Goal: Information Seeking & Learning: Learn about a topic

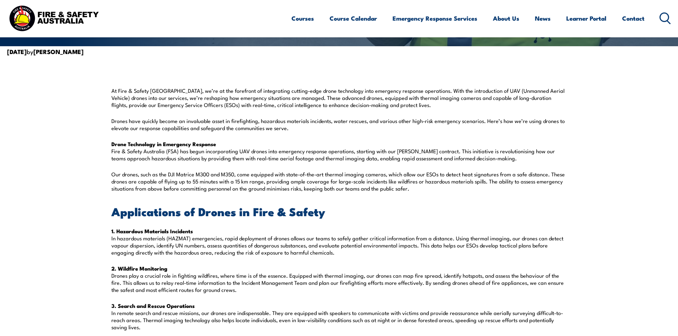
scroll to position [178, 0]
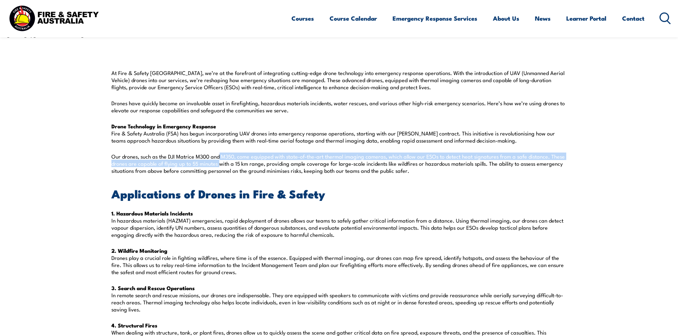
drag, startPoint x: 219, startPoint y: 158, endPoint x: 219, endPoint y: 165, distance: 7.1
click at [219, 165] on p "Our drones, such as the DJI Matrice M300 and M350, come equipped with state-of-…" at bounding box center [339, 163] width 456 height 21
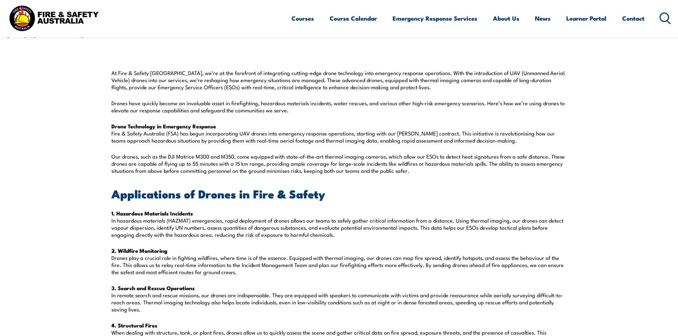
click at [192, 143] on p "Drone Technology in Emergency Response Fire & Safety Australia (FSA) has begun …" at bounding box center [339, 133] width 456 height 21
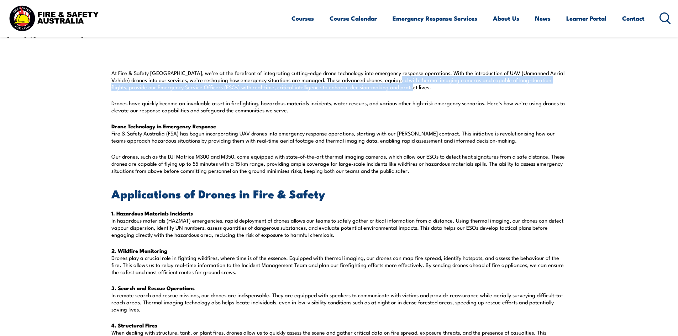
drag, startPoint x: 380, startPoint y: 81, endPoint x: 380, endPoint y: 88, distance: 6.8
click at [380, 88] on p "At Fire & Safety [GEOGRAPHIC_DATA], we’re at the forefront of integrating cutti…" at bounding box center [339, 79] width 456 height 21
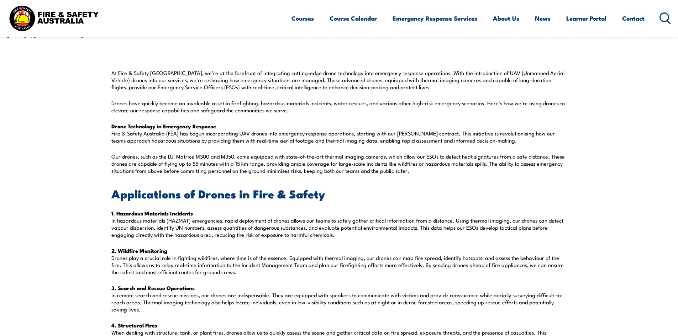
click at [394, 89] on p "At Fire & Safety [GEOGRAPHIC_DATA], we’re at the forefront of integrating cutti…" at bounding box center [339, 79] width 456 height 21
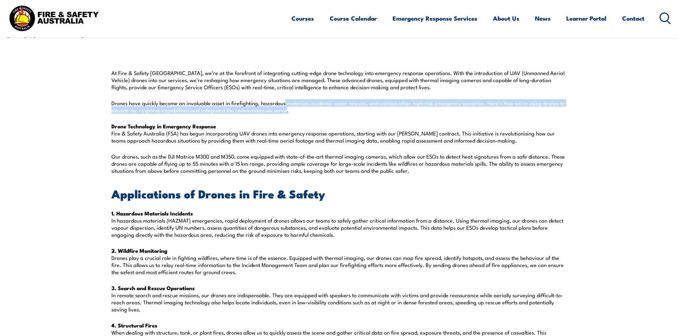
drag, startPoint x: 284, startPoint y: 104, endPoint x: 285, endPoint y: 111, distance: 7.8
click at [285, 111] on p "Drones have quickly become an invaluable asset in firefighting, hazardous mater…" at bounding box center [339, 107] width 456 height 14
click at [302, 104] on p "Drones have quickly become an invaluable asset in firefighting, hazardous mater…" at bounding box center [339, 107] width 456 height 14
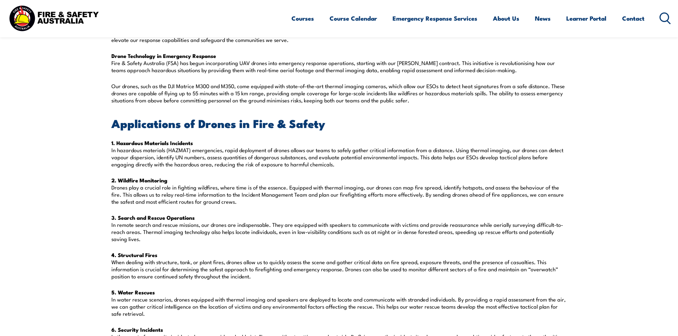
scroll to position [249, 0]
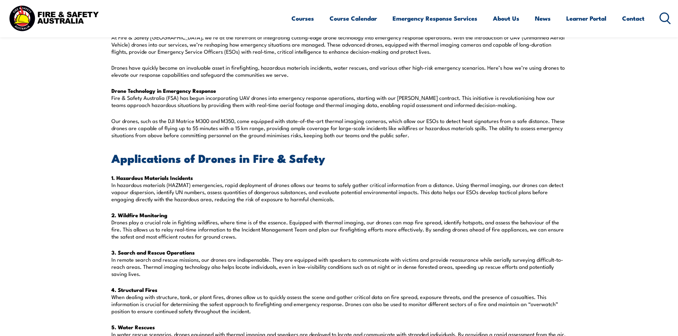
scroll to position [178, 0]
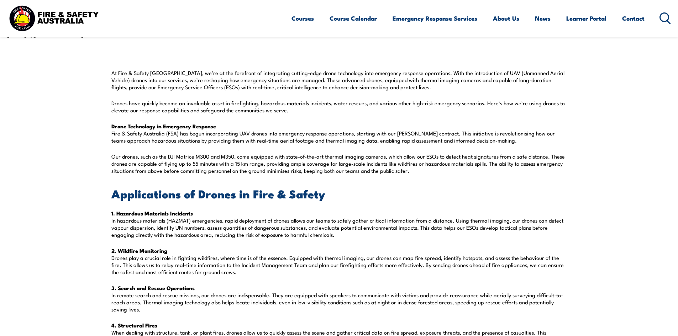
drag, startPoint x: 676, startPoint y: 58, endPoint x: 676, endPoint y: 66, distance: 7.8
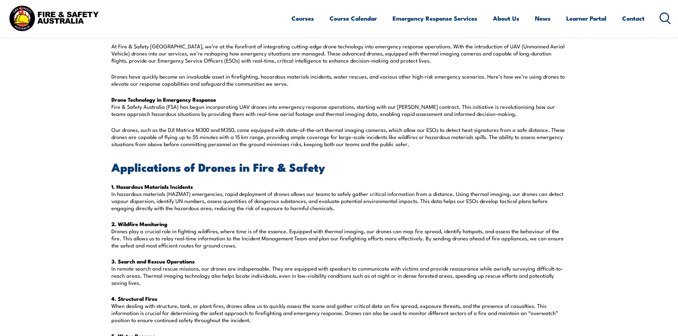
scroll to position [206, 0]
